Goal: Obtain resource: Download file/media

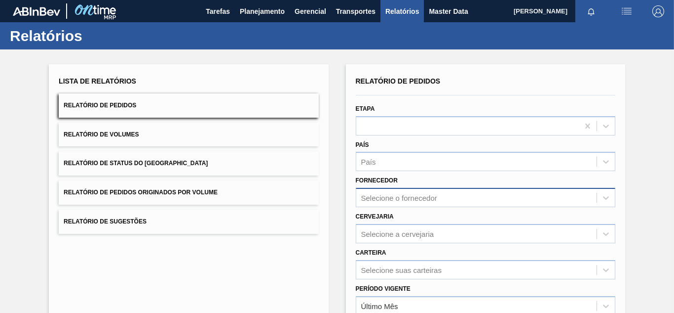
click at [389, 202] on div "Selecione o fornecedor" at bounding box center [486, 197] width 260 height 19
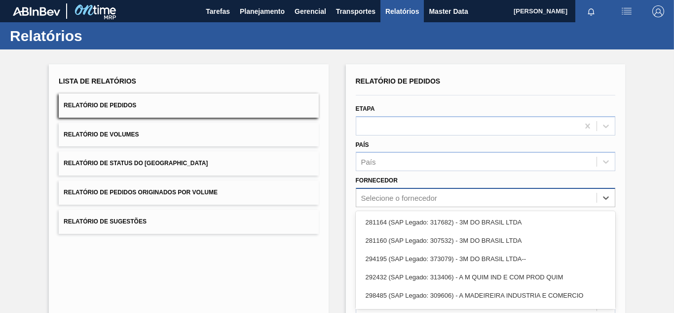
scroll to position [50, 0]
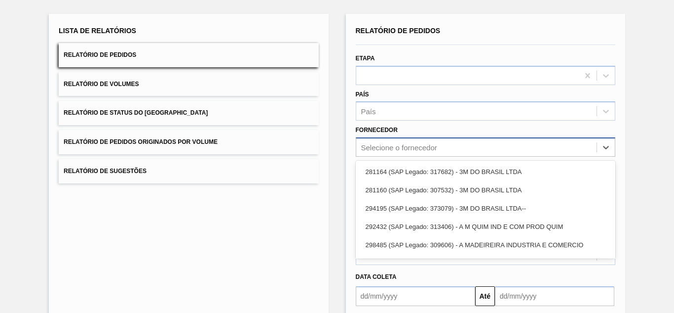
paste input "289877"
type input "289877"
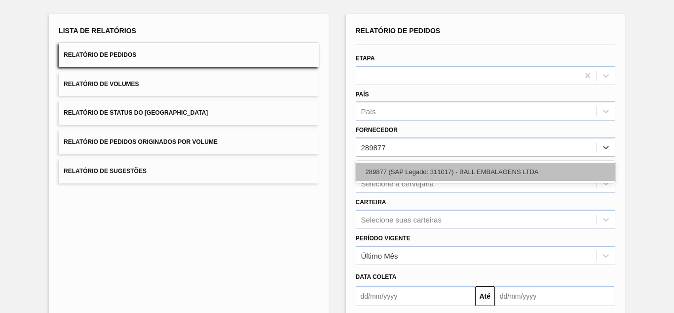
click at [385, 172] on div "289877 (SAP Legado: 311017) - BALL EMBALAGENS LTDA" at bounding box center [486, 171] width 260 height 18
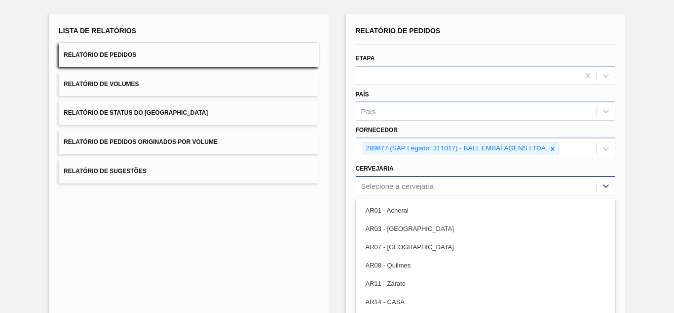
click at [395, 182] on div "option AR03 - Corrientes focused, 2 of 93. 93 results available. Use Up and Dow…" at bounding box center [486, 185] width 260 height 19
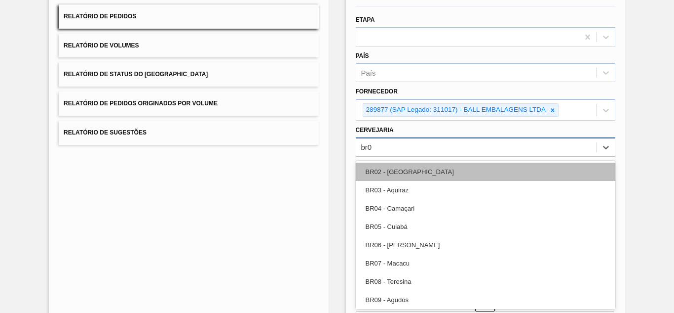
type input "br07"
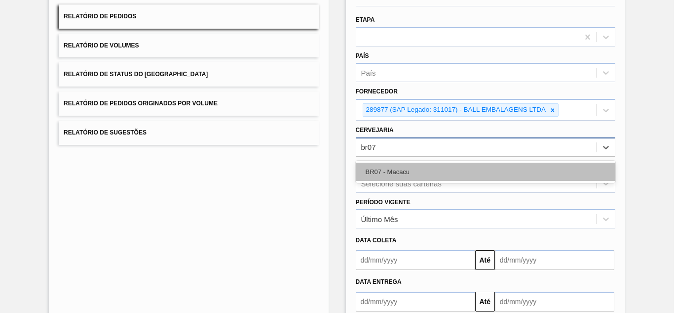
click at [398, 176] on div "BR07 - Macacu" at bounding box center [486, 171] width 260 height 18
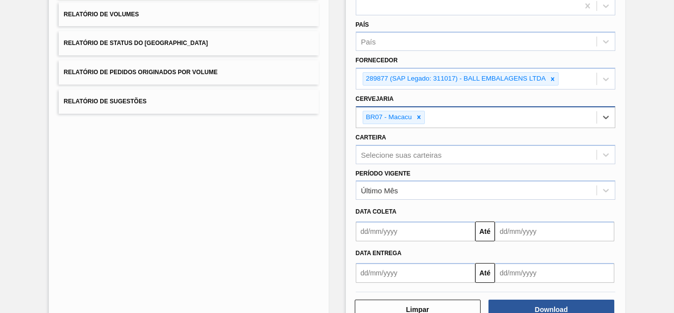
scroll to position [150, 0]
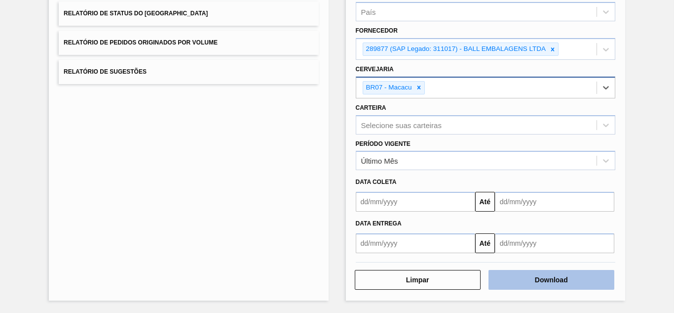
click at [555, 283] on button "Download" at bounding box center [552, 280] width 126 height 20
